Goal: Contribute content

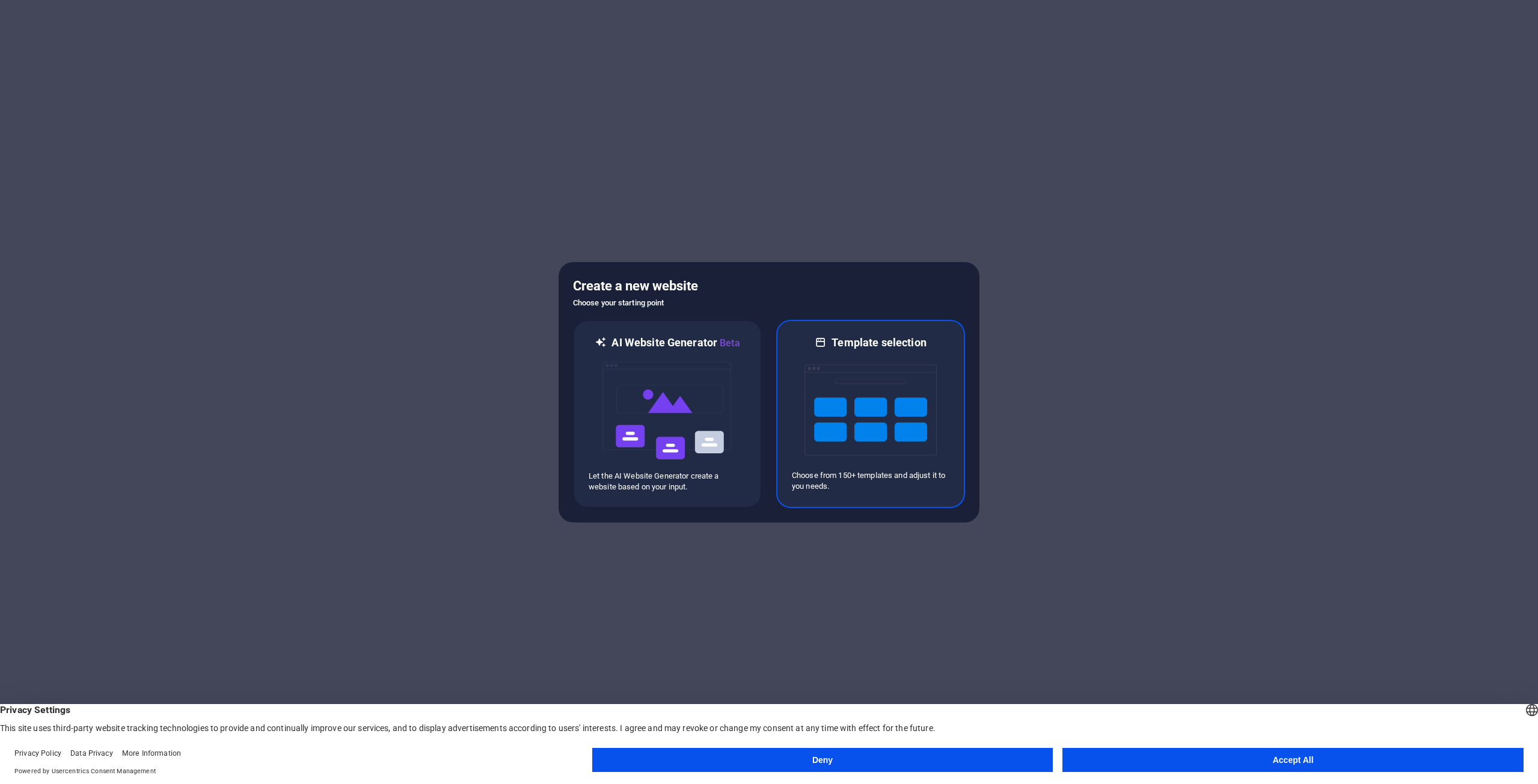
click at [834, 395] on img at bounding box center [870, 410] width 133 height 120
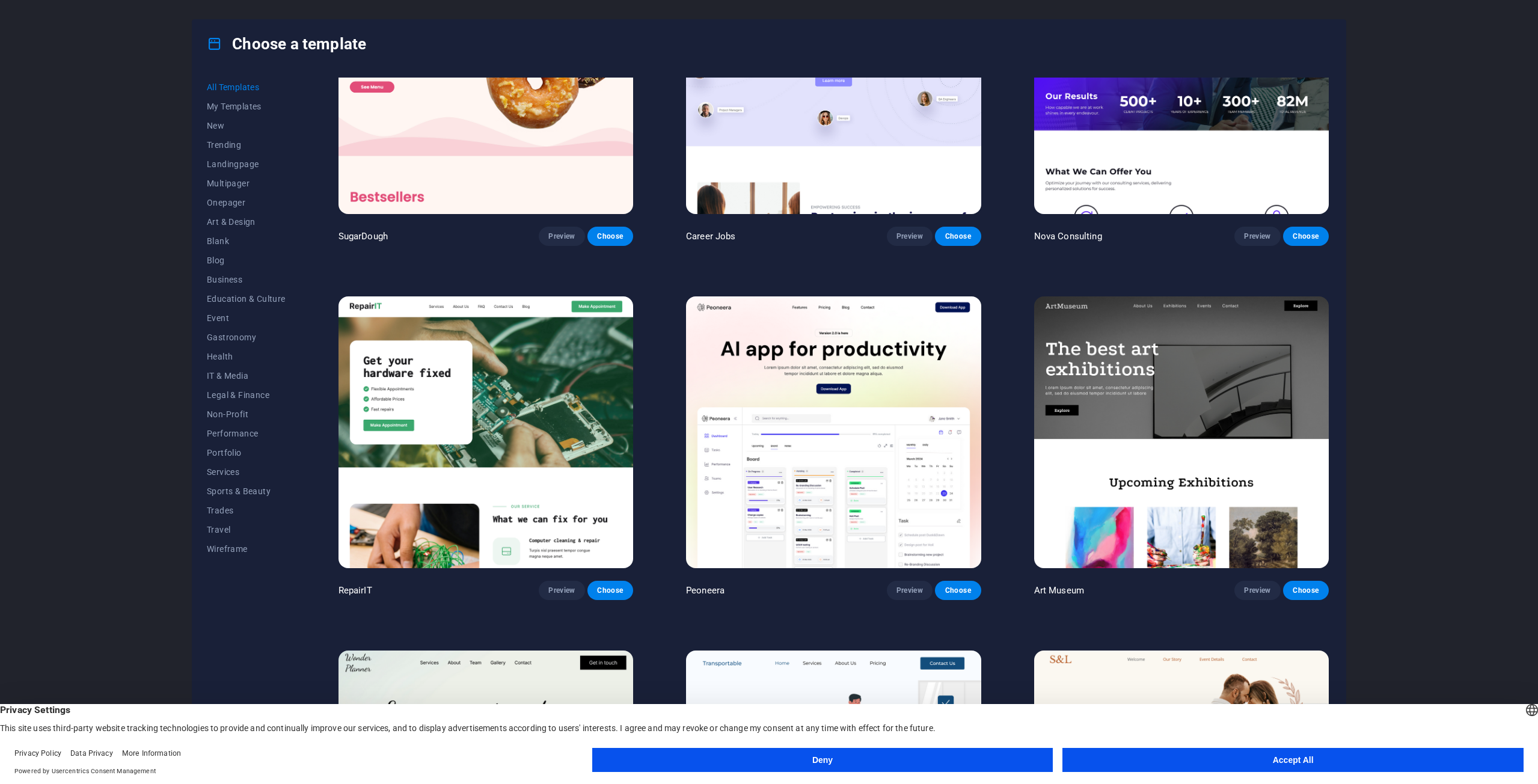
scroll to position [180, 0]
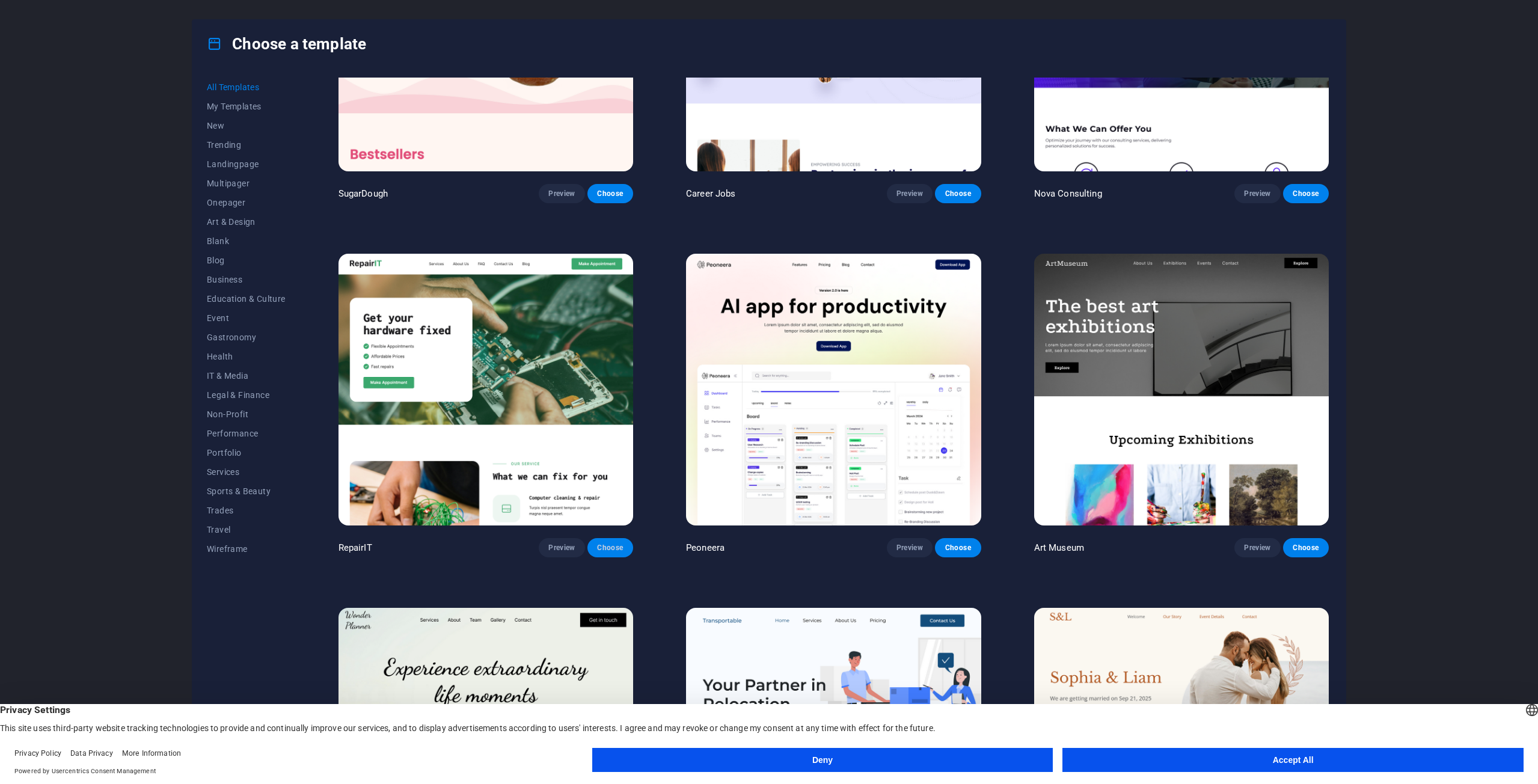
click at [611, 543] on span "Choose" at bounding box center [610, 547] width 27 height 10
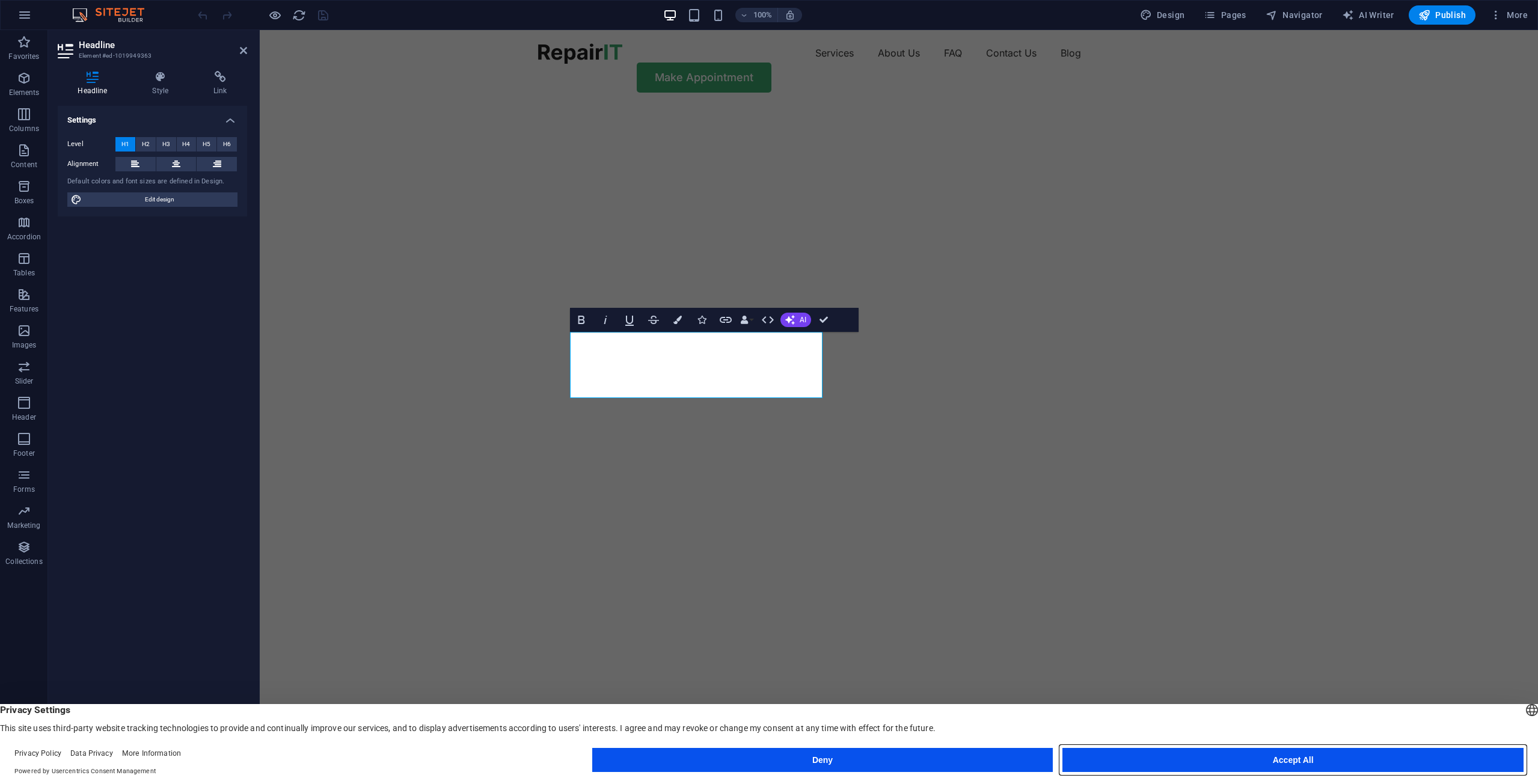
click at [1440, 761] on button "Accept All" at bounding box center [1293, 760] width 461 height 24
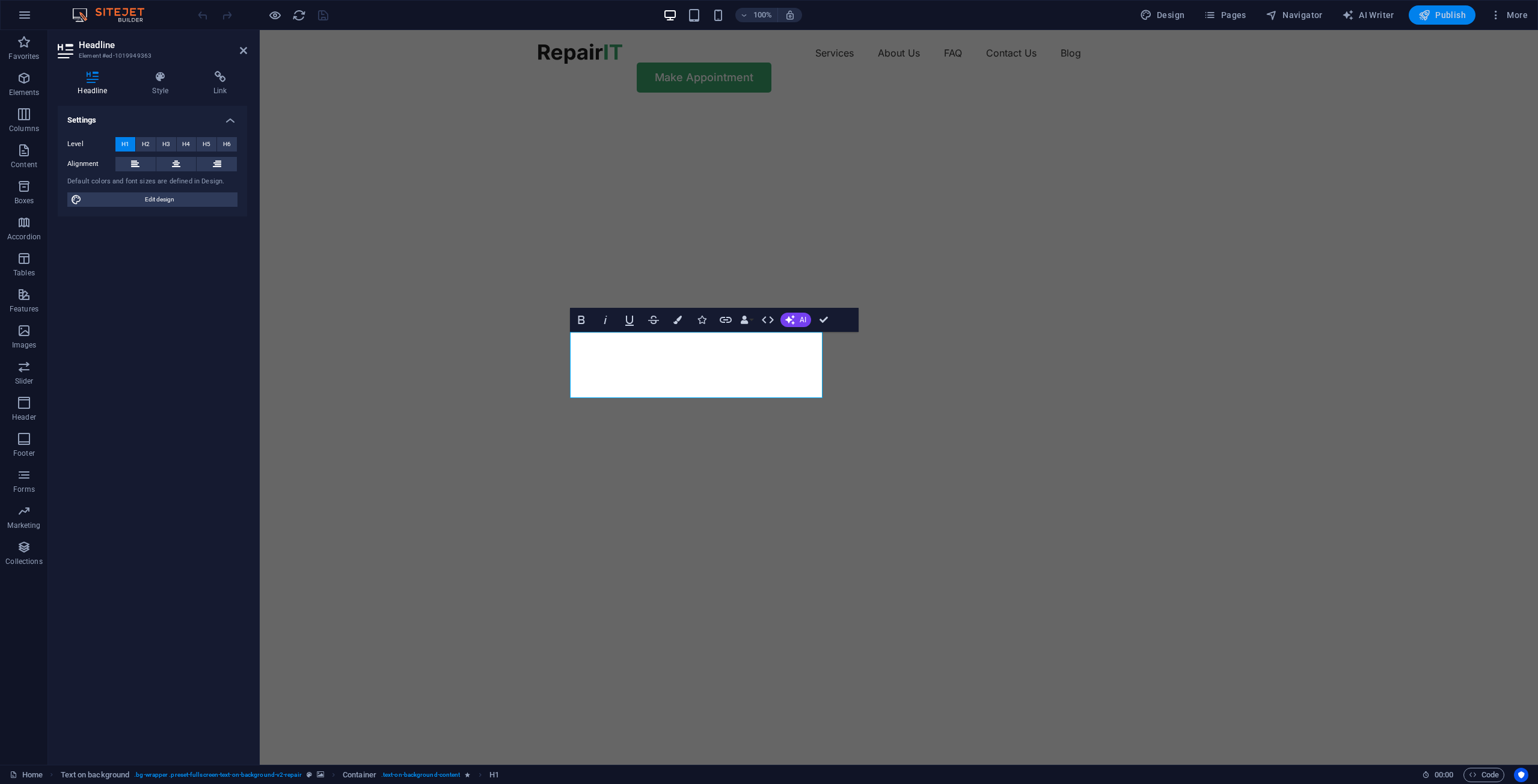
click at [1458, 16] on span "Publish" at bounding box center [1442, 15] width 47 height 12
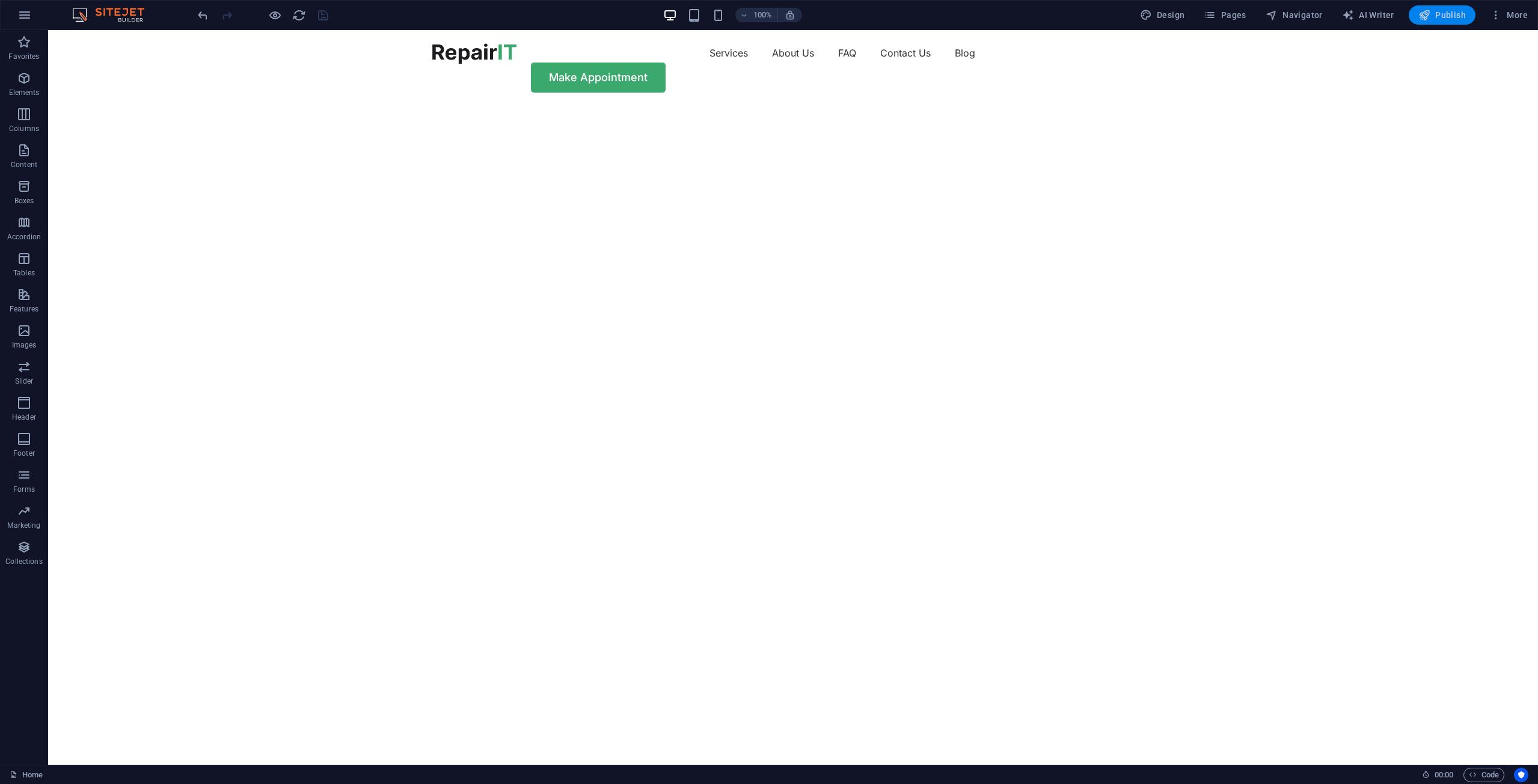
click at [1455, 16] on span "Publish" at bounding box center [1442, 15] width 47 height 12
